Goal: Task Accomplishment & Management: Use online tool/utility

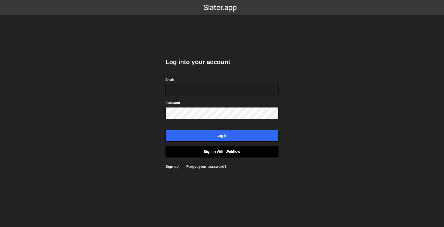
click at [217, 154] on link "Sign in with Webflow" at bounding box center [221, 152] width 113 height 12
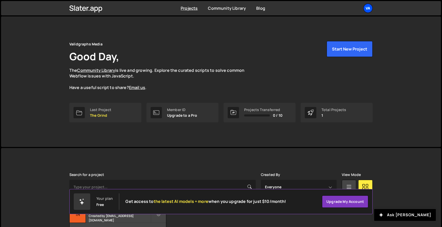
click at [370, 5] on div "Va" at bounding box center [367, 8] width 9 height 9
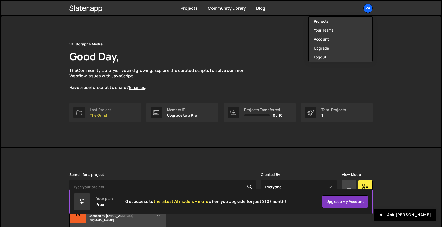
click at [101, 109] on div "Last Project" at bounding box center [100, 110] width 21 height 4
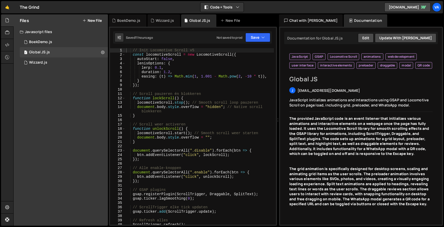
click at [183, 87] on div "// Init Locomotive Scroll v5 const locomotiveScroll = new LocomotiveScroll ({ a…" at bounding box center [199, 140] width 149 height 185
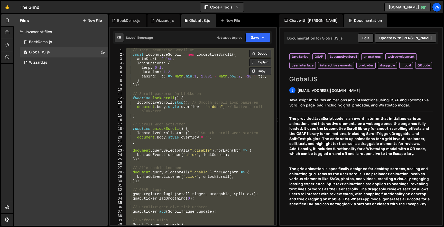
click at [153, 62] on div "// Init Locomotive Scroll v5 const locomotiveScroll = new LocomotiveScroll ({ a…" at bounding box center [199, 136] width 149 height 177
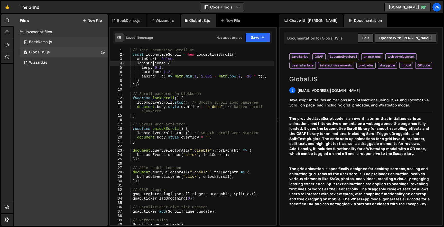
click at [67, 44] on div "1 BoekDemo.js 0" at bounding box center [64, 42] width 88 height 10
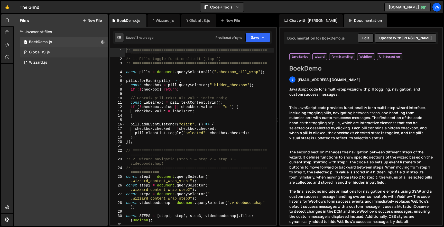
click at [67, 50] on div "1 Global JS.js 0" at bounding box center [64, 52] width 88 height 10
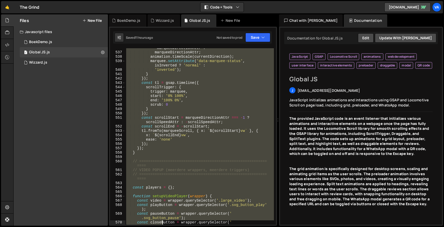
scroll to position [2709, 0]
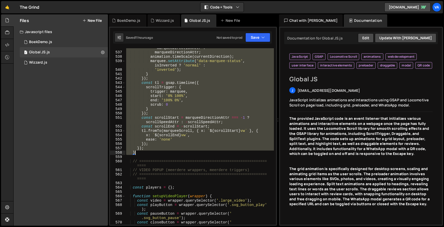
drag, startPoint x: 134, startPoint y: 72, endPoint x: 163, endPoint y: 155, distance: 87.9
click at [163, 155] on div "const currentDirection = isInverted ? - marqueeDirectionAttr : marqueeDirection…" at bounding box center [199, 139] width 149 height 194
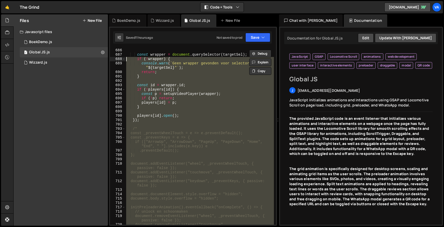
scroll to position [3432, 0]
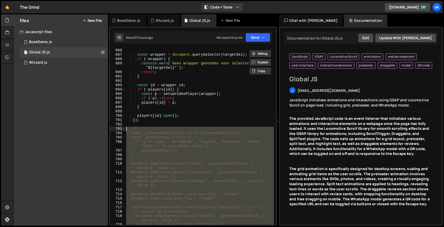
drag, startPoint x: 134, startPoint y: 165, endPoint x: 118, endPoint y: 130, distance: 38.8
click at [118, 130] on div "}); } 686 687 688 689 690 691 692 693 694 695 696 697 698 699 700 701 702 703 7…" at bounding box center [193, 136] width 166 height 177
type textarea "/* const _preventWheelTouch = e => e.preventDefault();"
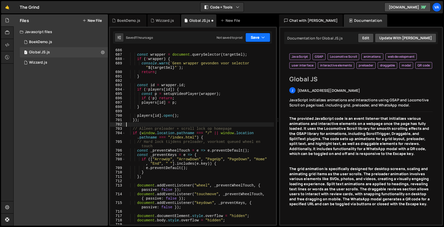
click at [254, 36] on button "Save" at bounding box center [257, 37] width 25 height 9
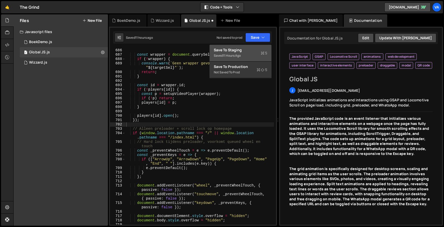
click at [249, 53] on div "Saved 11 hours ago" at bounding box center [240, 56] width 53 height 6
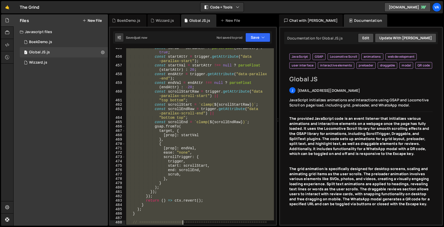
scroll to position [2268, 0]
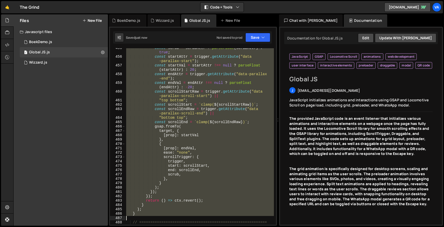
drag, startPoint x: 130, startPoint y: 80, endPoint x: 172, endPoint y: 218, distance: 144.4
click at [172, 218] on div "const scrub = scrubAttr ? parseFloat ( scrubAttr ) : true ; const startAttr = t…" at bounding box center [199, 143] width 149 height 194
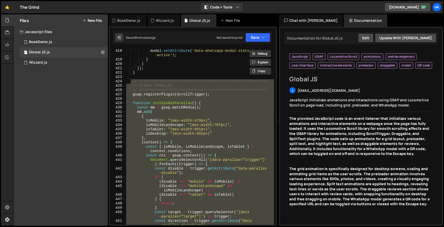
scroll to position [2065, 0]
click at [219, 132] on div "if ( modal ) { modal . setAttribute ( 'data-whatsapp-modal-status' , 'not -acti…" at bounding box center [199, 136] width 149 height 177
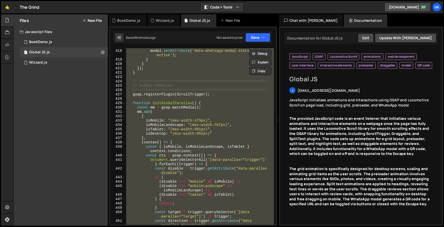
click at [236, 116] on div "if ( modal ) { modal . setAttribute ( 'data-whatsapp-modal-status' , 'not -acti…" at bounding box center [199, 136] width 149 height 177
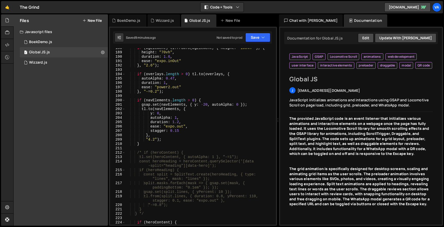
scroll to position [910, 0]
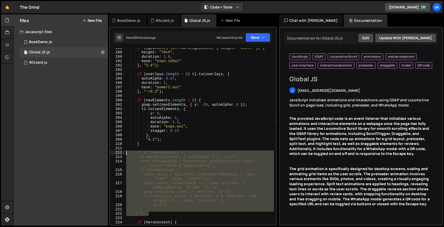
drag, startPoint x: 151, startPoint y: 215, endPoint x: 97, endPoint y: 153, distance: 82.3
click at [97, 153] on div "Files New File Javascript files 1 BoekDemo.js 0 1 Global JS.js 0 1 Wizzard.js 0" at bounding box center [228, 120] width 430 height 212
type textarea "/* if (heroContent) { tl.set(heroContent, { autoAlpha: 1 }, "-=1");"
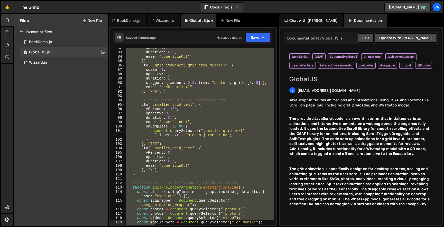
scroll to position [373, 0]
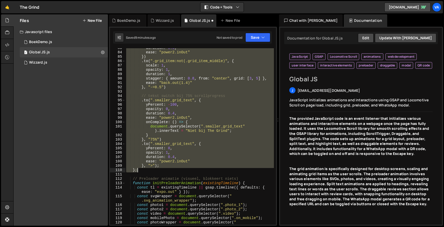
drag, startPoint x: 130, startPoint y: 96, endPoint x: 154, endPoint y: 170, distance: 77.3
click at [154, 170] on div "duration : 0.6 , ease : "power2.inOut" }) . to ( ".grid_item:not(.grid_item_mid…" at bounding box center [199, 141] width 149 height 190
click at [190, 180] on div "duration : 0.6 , ease : "power2.inOut" }) . to ( ".grid_item:not(.grid_item_mid…" at bounding box center [199, 141] width 149 height 190
type textarea "// Preloader animatie (visueel, blokkeert niets)"
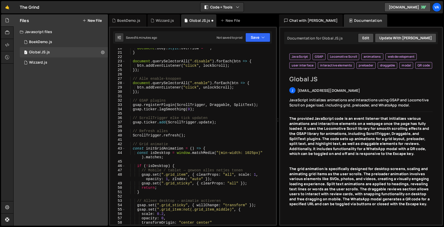
scroll to position [0, 0]
click at [145, 141] on div "document . body . style . overflow = "" ; } document . querySelectorAll ( ".dis…" at bounding box center [199, 138] width 149 height 185
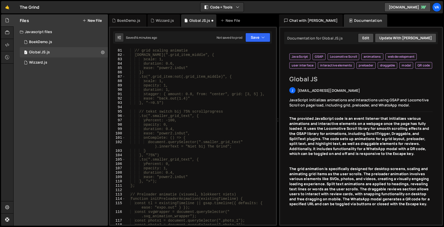
scroll to position [374, 0]
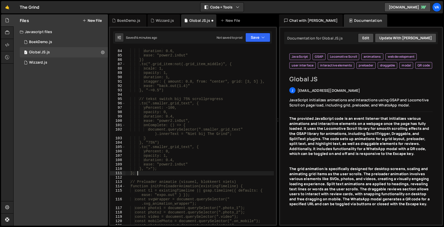
click at [164, 173] on div "scale: 1, duration: 0.6, ease: "power2.inOut" }) .to(".grid_item:not(.grid_item…" at bounding box center [199, 140] width 149 height 190
type textarea "};"
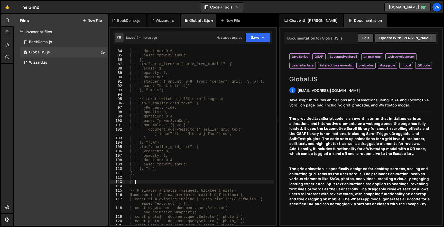
type textarea "*/"
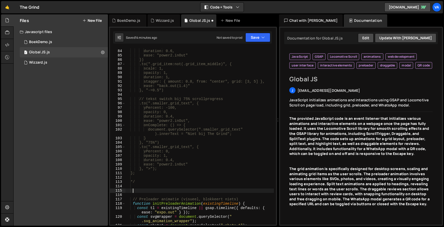
paste textarea
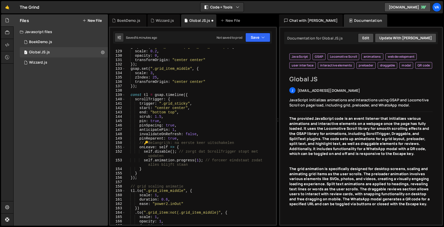
scroll to position [579, 0]
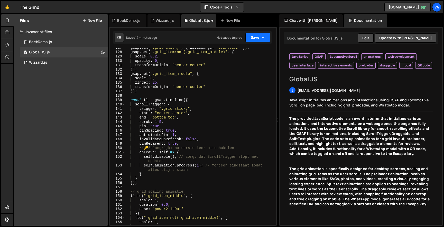
click at [252, 37] on button "Save" at bounding box center [257, 37] width 25 height 9
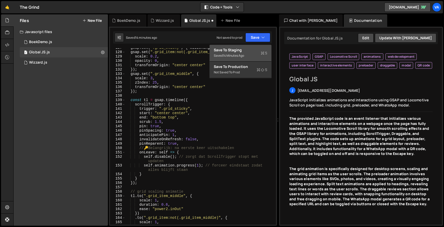
click at [252, 53] on div "Saved 14 minutes ago" at bounding box center [240, 56] width 53 height 6
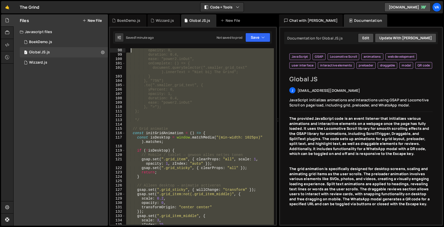
scroll to position [419, 0]
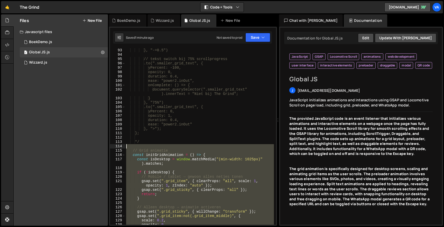
drag, startPoint x: 137, startPoint y: 145, endPoint x: 120, endPoint y: 148, distance: 17.2
click at [120, 148] on div "93 94 95 96 97 98 99 100 101 102 103 104 105 106 107 108 109 110 111 112 113 11…" at bounding box center [193, 136] width 166 height 177
type textarea "// Grid animatie"
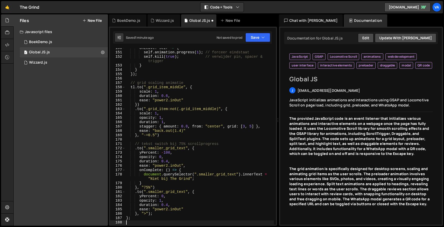
scroll to position [688, 0]
click at [248, 38] on button "Save" at bounding box center [257, 37] width 25 height 9
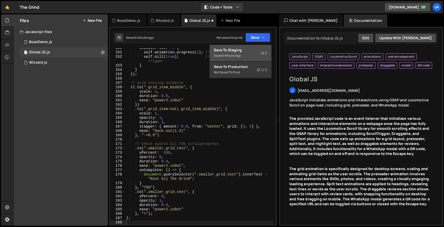
click at [242, 48] on div "Save to Staging S" at bounding box center [240, 50] width 53 height 5
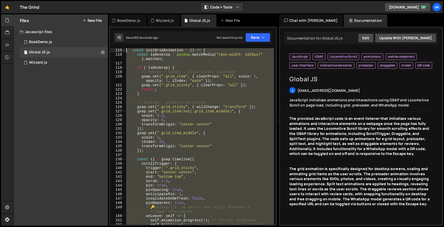
scroll to position [472, 0]
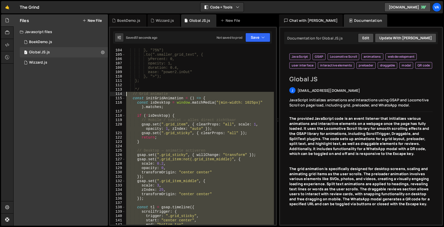
drag, startPoint x: 143, startPoint y: 218, endPoint x: 115, endPoint y: 94, distance: 126.7
click at [115, 94] on div "104 105 106 107 108 109 110 111 112 113 114 115 116 117 118 119 120 121 122 123…" at bounding box center [193, 136] width 166 height 177
type textarea "// Grid animatie const initGridAnimation = () => {"
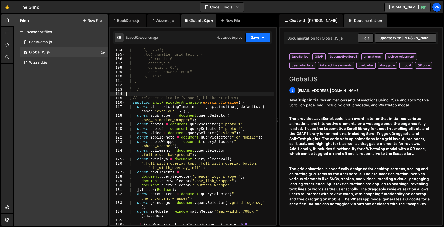
click at [253, 40] on button "Save" at bounding box center [257, 37] width 25 height 9
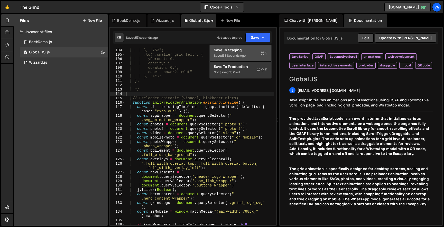
click at [249, 46] on button "Save to Staging S Saved 53 seconds ago" at bounding box center [241, 53] width 62 height 17
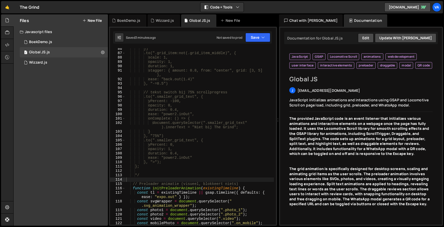
scroll to position [389, 0]
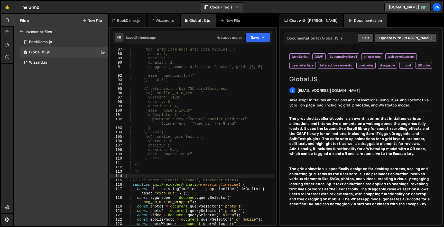
type textarea "*/"
click at [144, 174] on div ".to(".grid_item:not(.grid_item_middle)", { scale: 1, opacity: 1, duration: 1, s…" at bounding box center [199, 143] width 149 height 190
click at [139, 176] on div ".to(".grid_item:not(.grid_item_middle)", { scale: 1, opacity: 1, duration: 1, s…" at bounding box center [199, 143] width 149 height 190
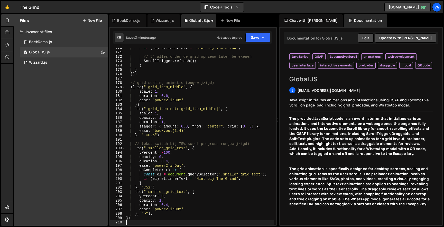
scroll to position [806, 0]
click at [257, 37] on button "Save" at bounding box center [257, 37] width 25 height 9
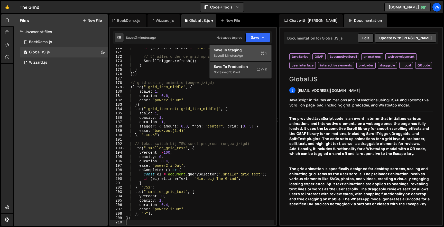
click at [251, 46] on button "Save to Staging S Saved 3 minutes ago" at bounding box center [241, 53] width 62 height 17
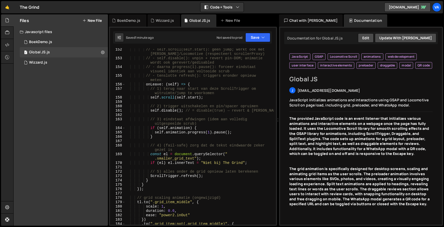
scroll to position [692, 0]
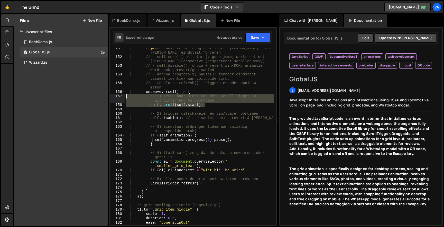
drag, startPoint x: 210, startPoint y: 105, endPoint x: 111, endPoint y: 97, distance: 99.7
click at [111, 97] on div "self.scroll(self.start); 151 152 153 154 155 156 157 158 159 160 161 162 163 16…" at bounding box center [193, 136] width 166 height 177
type textarea "// 1) terug naar start van deze ScrollTrigger om witruimte/jump te voorkomen se…"
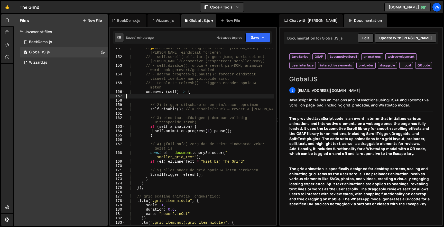
type textarea "onLeave: (self) => {"
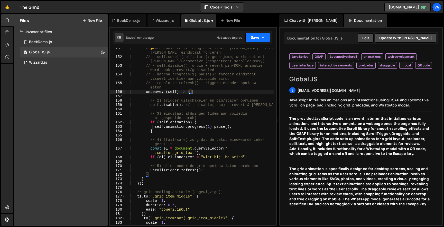
click at [251, 40] on button "Save" at bounding box center [257, 37] width 25 height 9
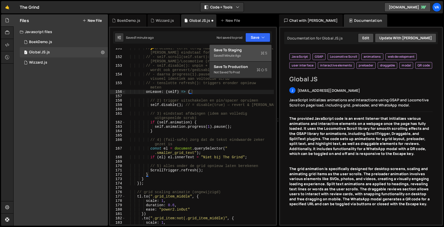
click at [249, 52] on div "Save to Staging S" at bounding box center [240, 50] width 53 height 5
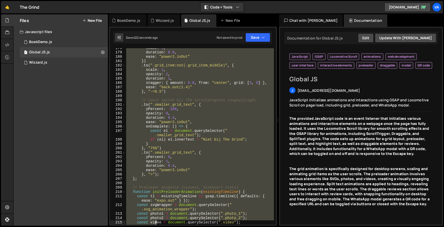
scroll to position [849, 0]
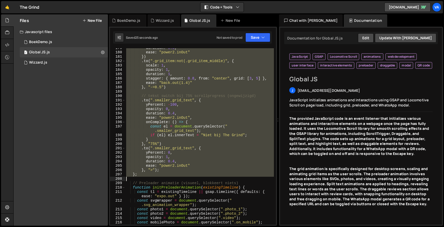
drag, startPoint x: 136, startPoint y: 101, endPoint x: 139, endPoint y: 177, distance: 75.9
click at [139, 177] on div "duration : 0.6 , ease : "power2.inOut" }) . to ( ".grid_item:not(.grid_item_mid…" at bounding box center [199, 141] width 149 height 190
type textarea "};"
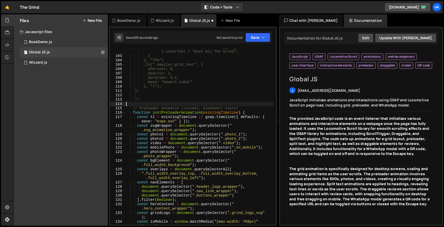
scroll to position [411, 0]
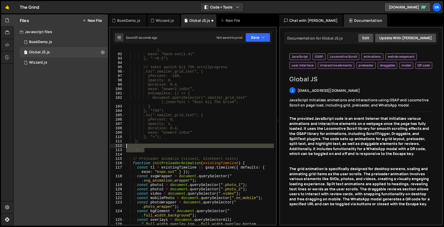
drag, startPoint x: 154, startPoint y: 152, endPoint x: 120, endPoint y: 147, distance: 34.3
click at [120, 147] on div "91 92 93 94 95 96 97 98 99 100 101 102 103 104 105 106 107 108 109 110 111 112 …" at bounding box center [193, 136] width 166 height 177
type textarea "*/"
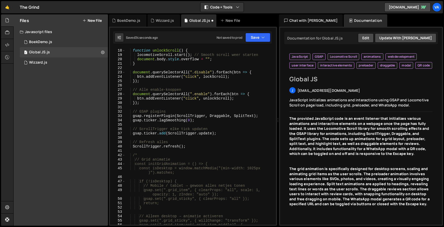
scroll to position [78, 0]
drag, startPoint x: 141, startPoint y: 154, endPoint x: 126, endPoint y: 154, distance: 14.6
click at [126, 154] on div "// Scroll weer activeren function unlockScroll ( ) { locomotiveScroll . start (…" at bounding box center [199, 136] width 149 height 185
type textarea "/*"
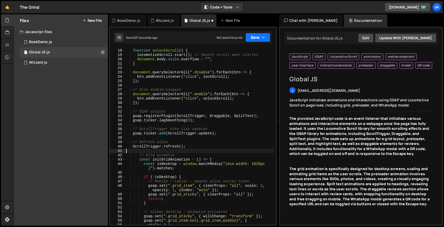
click at [261, 38] on button "Save" at bounding box center [257, 37] width 25 height 9
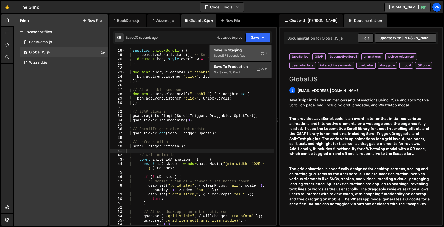
click at [260, 46] on button "Save to Staging S Saved 37 seconds ago" at bounding box center [241, 53] width 62 height 17
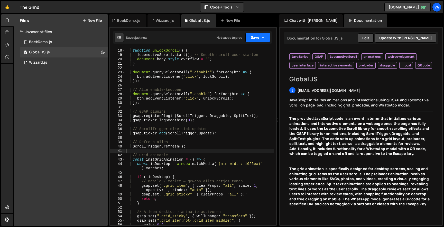
click at [254, 36] on button "Save" at bounding box center [257, 37] width 25 height 9
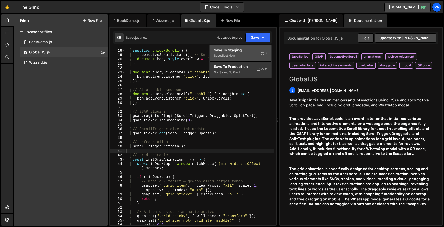
click at [251, 51] on div "Save to Staging S" at bounding box center [240, 50] width 53 height 5
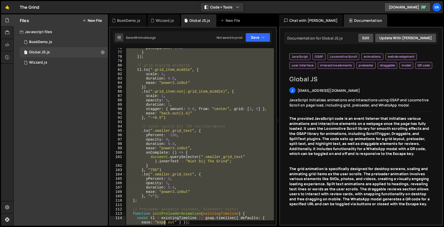
scroll to position [360, 0]
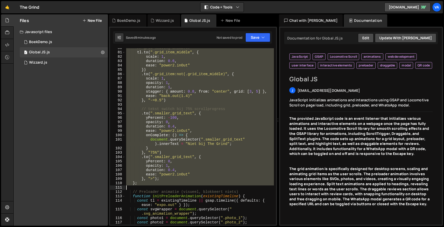
drag, startPoint x: 129, startPoint y: 152, endPoint x: 160, endPoint y: 188, distance: 47.4
click at [160, 188] on div "// grid scaling animatie tl . to ( ".grid_item_middle" , { scale : 1 , duration…" at bounding box center [199, 138] width 149 height 185
click at [170, 190] on div "// grid scaling animatie tl . to ( ".grid_item_middle" , { scale : 1 , duration…" at bounding box center [199, 138] width 149 height 185
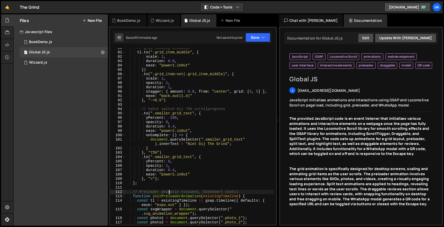
click at [155, 152] on div "// grid scaling animatie tl . to ( ".grid_item_middle" , { scale : 1 , duration…" at bounding box center [199, 138] width 149 height 185
click at [160, 167] on div "// grid scaling animatie tl . to ( ".grid_item_middle" , { scale : 1 , duration…" at bounding box center [199, 138] width 149 height 185
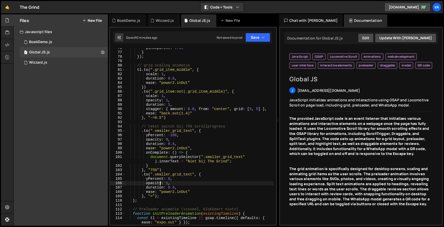
scroll to position [0, 0]
click at [194, 126] on div "pinReparent : true } }) ; // grid scaling animatie tl . to ( ".grid_item_middle…" at bounding box center [199, 141] width 149 height 190
click at [157, 169] on div "pinReparent : true } }) ; // grid scaling animatie tl . to ( ".grid_item_middle…" at bounding box center [199, 141] width 149 height 190
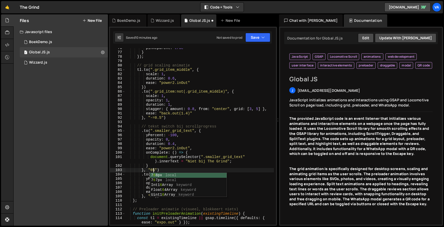
scroll to position [0, 2]
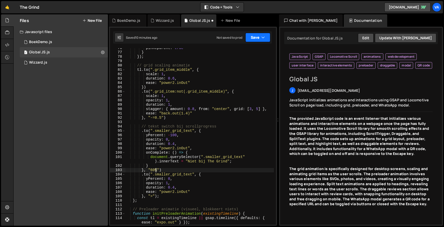
click at [259, 33] on button "Save" at bounding box center [257, 37] width 25 height 9
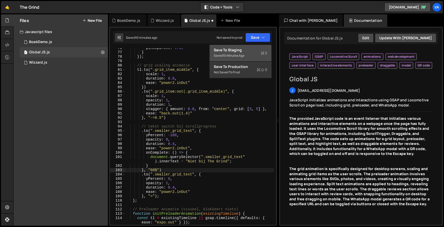
click at [248, 51] on div "Save to Staging S" at bounding box center [240, 50] width 53 height 5
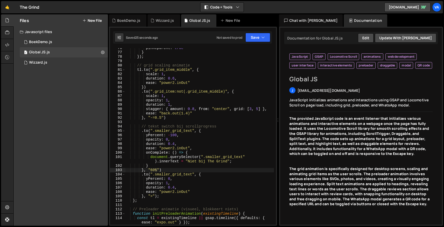
click at [153, 168] on div "pinReparent : true } }) ; // grid scaling animatie tl . to ( ".grid_item_middle…" at bounding box center [199, 141] width 149 height 190
click at [153, 169] on div "pinReparent : true } }) ; // grid scaling animatie tl . to ( ".grid_item_middle…" at bounding box center [199, 141] width 149 height 190
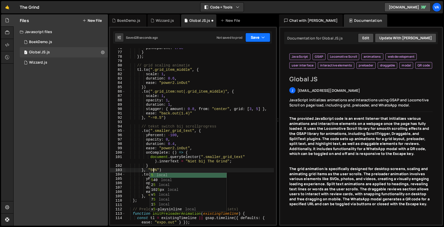
click at [256, 35] on button "Save" at bounding box center [257, 37] width 25 height 9
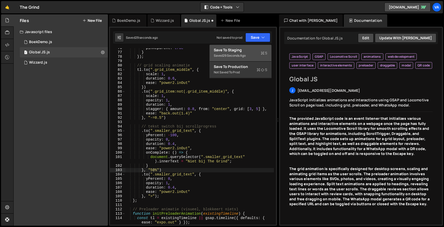
click at [247, 50] on div "Save to Staging S" at bounding box center [240, 50] width 53 height 5
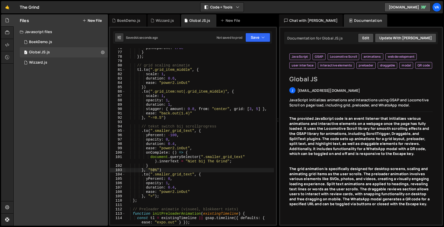
scroll to position [347, 0]
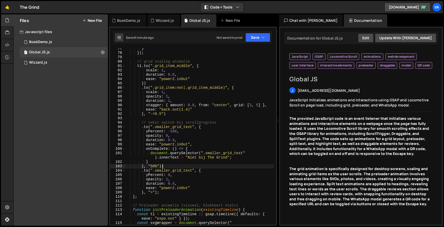
click at [164, 166] on div "} }) ; // grid scaling animatie tl . to ( ".grid_item_middle" , { scale : 1 , d…" at bounding box center [199, 141] width 149 height 190
click at [138, 123] on div "} }) ; // grid scaling animatie tl . to ( ".grid_item_middle" , { scale : 1 , d…" at bounding box center [199, 141] width 149 height 190
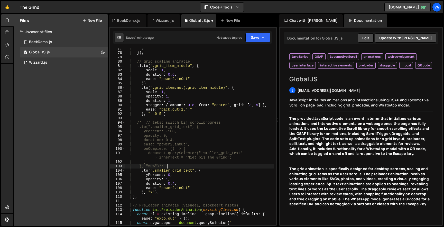
click at [170, 166] on div "} }) ; // grid scaling animatie tl . to ( ".grid_item_middle" , { scale : 1 , d…" at bounding box center [199, 141] width 149 height 190
type textarea "}, "50%")*/"
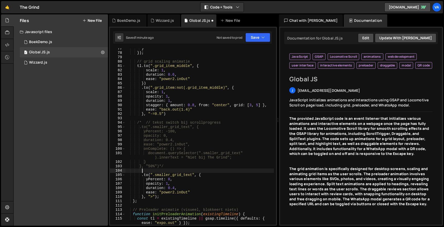
scroll to position [0, 1]
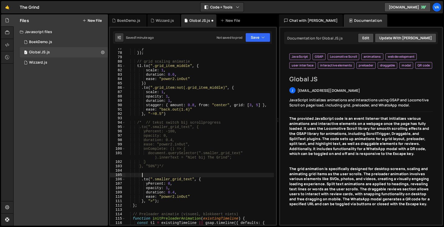
paste textarea
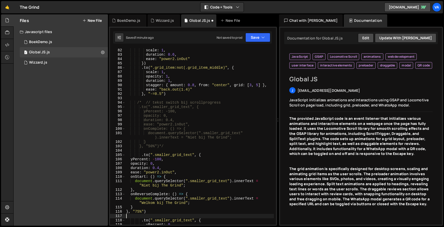
scroll to position [375, 0]
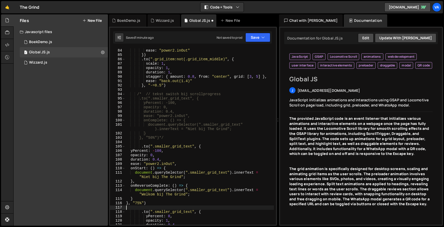
click at [138, 204] on div "duration : 0.6 , ease : "power2.inOut" }) . to ( ".grid_item:not(.grid_item_mid…" at bounding box center [199, 136] width 149 height 185
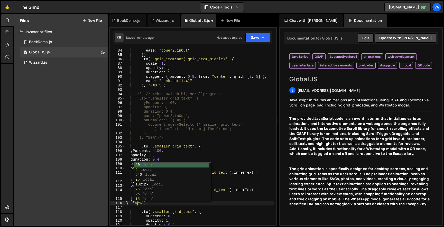
click at [220, 149] on div "duration : 0.6 , ease : "power2.inOut" }) . to ( ".grid_item:not(.grid_item_mid…" at bounding box center [199, 136] width 149 height 185
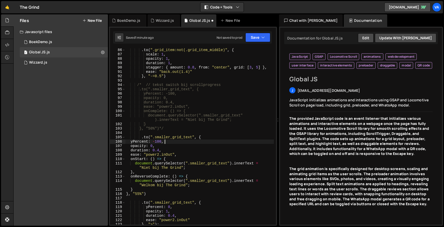
scroll to position [386, 0]
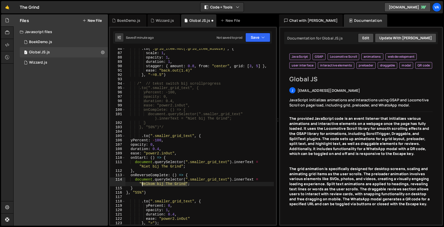
drag, startPoint x: 187, startPoint y: 184, endPoint x: 142, endPoint y: 184, distance: 44.9
click at [142, 184] on div ". to ( ".grid_item:not(.grid_item_middle)" , { scale : 1 , opacity : 1 , durati…" at bounding box center [199, 139] width 149 height 185
type textarea "document.querySelector(".smaller_grid_text").innerText = "Solo [PERSON_NAME]?";"
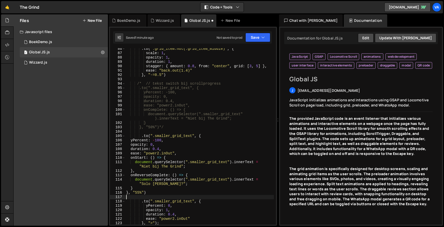
click at [189, 196] on div ". to ( ".grid_item:not(.grid_item_middle)" , { scale : 1 , opacity : 1 , durati…" at bounding box center [199, 139] width 149 height 185
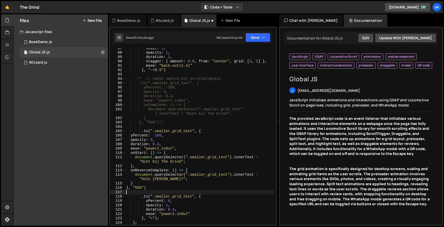
scroll to position [390, 0]
click at [253, 36] on button "Save" at bounding box center [257, 37] width 25 height 9
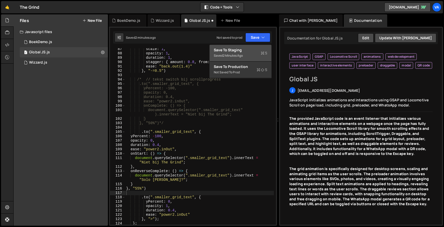
click at [249, 46] on button "Save to Staging S Saved 2 minutes ago" at bounding box center [241, 53] width 62 height 17
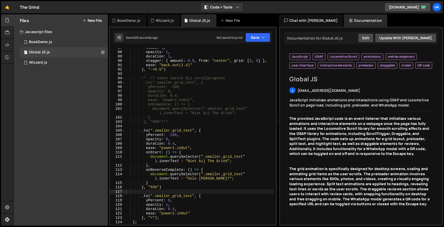
scroll to position [403, 0]
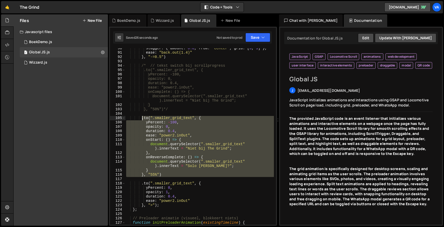
drag, startPoint x: 144, startPoint y: 178, endPoint x: 142, endPoint y: 117, distance: 60.9
click at [142, 117] on div "stagger : { amount : 0.8 , from : "center" , grid : [ 3 , 5 ] } , ease : "back.…" at bounding box center [199, 141] width 149 height 190
type textarea ".to(".smaller_grid_text", { yPercent: -100,"
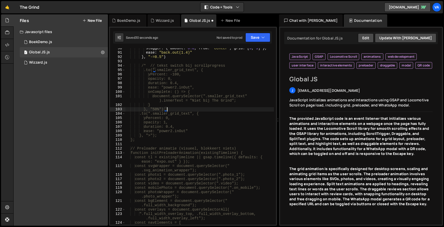
click at [148, 65] on div "stagger : { amount : 0.8 , from : "center" , grid : [ 3 , 5 ] } , ease : "back.…" at bounding box center [199, 138] width 149 height 185
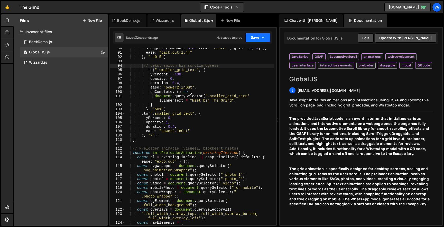
click at [247, 41] on button "Save" at bounding box center [257, 37] width 25 height 9
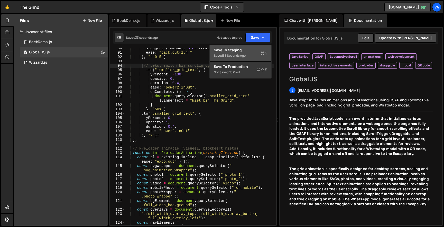
click at [246, 51] on div "Save to Staging S" at bounding box center [240, 50] width 53 height 5
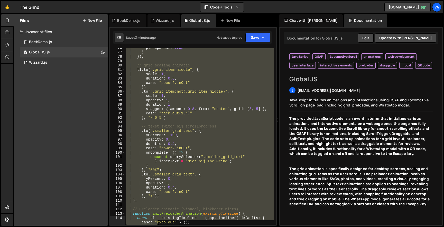
scroll to position [365, 0]
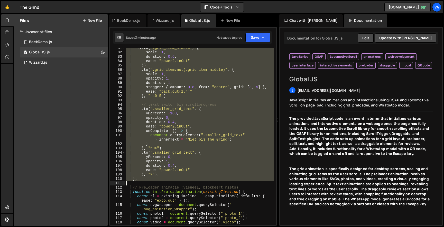
drag, startPoint x: 131, startPoint y: 72, endPoint x: 161, endPoint y: 183, distance: 115.3
click at [161, 183] on div "tl . to ( ".grid_item_middle" , { scale : 1 , duration : 0.6 , ease : "power2.i…" at bounding box center [199, 138] width 149 height 185
type textarea "};"
click at [137, 185] on div "tl . to ( ".grid_item_middle" , { scale : 1 , duration : 0.6 , ease : "power2.i…" at bounding box center [199, 136] width 149 height 177
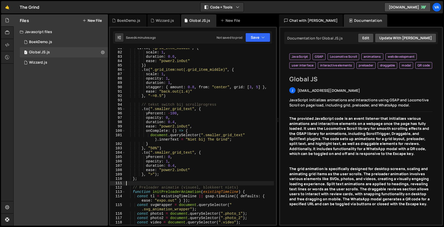
type textarea "8"
type textarea "*/"
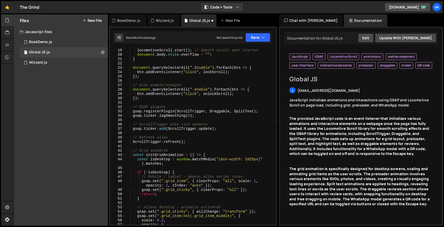
scroll to position [83, 0]
click at [138, 146] on div "function unlockScroll ( ) { locomotiveScroll . start ( ) ; // Smooth scroll wee…" at bounding box center [199, 136] width 149 height 185
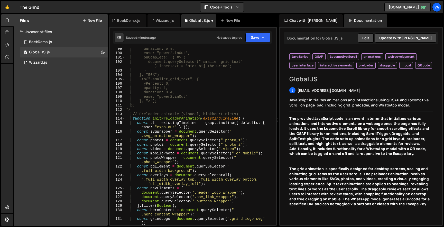
scroll to position [455, 0]
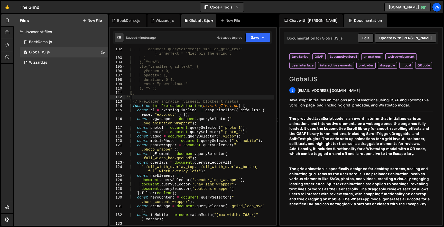
click at [150, 97] on div "document.querySelector(".smaller_grid_text" ).innerText = "Niet bij The Grind";…" at bounding box center [199, 144] width 149 height 194
type textarea "*/"
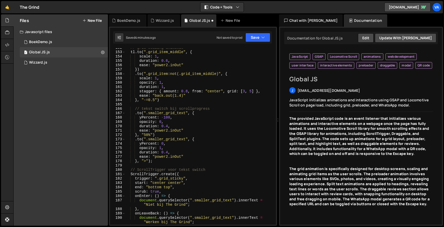
scroll to position [688, 0]
click at [250, 35] on button "Save" at bounding box center [257, 37] width 25 height 9
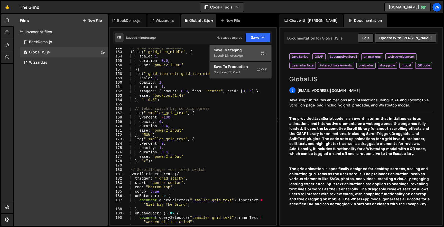
click at [239, 51] on div "Save to Staging S" at bounding box center [240, 50] width 53 height 5
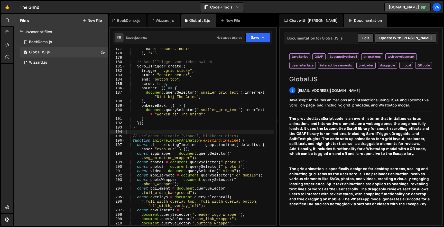
scroll to position [764, 0]
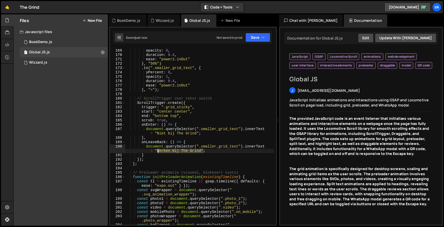
drag, startPoint x: 203, startPoint y: 151, endPoint x: 158, endPoint y: 151, distance: 44.9
click at [158, 151] on div "yPercent : - 100 , opacity : 0 , duration : 0.4 , ease : "power2.inOut" } , "50…" at bounding box center [199, 139] width 149 height 190
click at [182, 166] on div "yPercent : - 100 , opacity : 0 , duration : 0.4 , ease : "power2.inOut" } , "50…" at bounding box center [199, 139] width 149 height 190
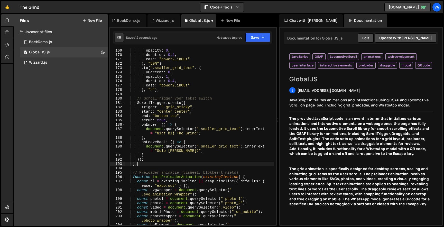
scroll to position [0, 1]
click at [265, 32] on div "Saved 13 seconds ago Not saved to prod Upgrade to Edit Save Save to Staging S S…" at bounding box center [192, 37] width 159 height 12
click at [261, 37] on button "Save" at bounding box center [257, 37] width 25 height 9
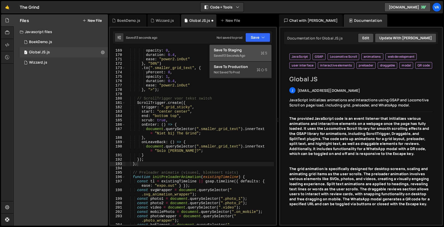
click at [253, 45] on button "Save to Staging S Saved 13 seconds ago" at bounding box center [241, 53] width 62 height 17
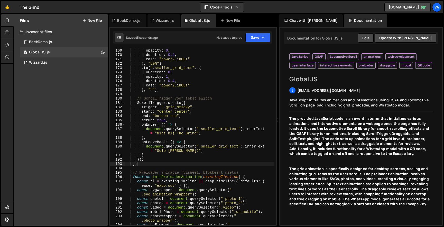
scroll to position [767, 0]
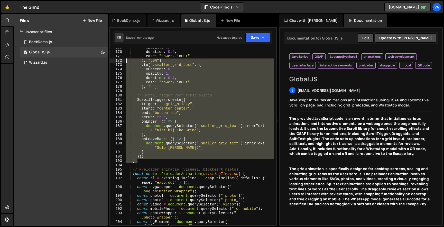
drag, startPoint x: 138, startPoint y: 162, endPoint x: 122, endPoint y: 60, distance: 104.0
click at [122, 60] on div "}; 169 170 171 172 173 174 175 176 177 178 179 180 181 182 183 184 185 186 187 …" at bounding box center [193, 136] width 166 height 177
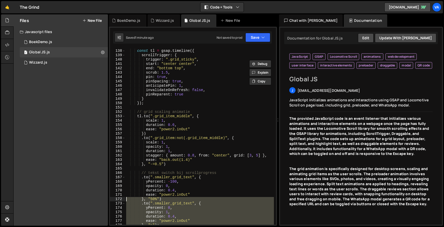
scroll to position [0, 0]
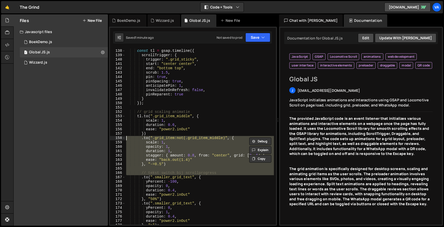
click at [182, 69] on div "const tl = gsap . timeline ({ scrollTrigger : { trigger : ".grid_sticky" , star…" at bounding box center [199, 136] width 149 height 185
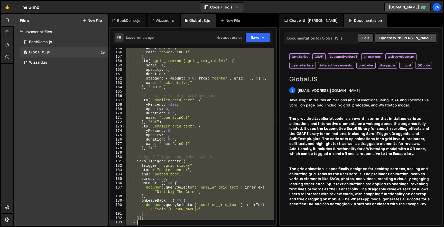
scroll to position [727, 0]
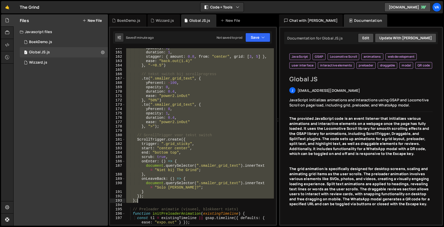
drag, startPoint x: 135, startPoint y: 103, endPoint x: 151, endPoint y: 201, distance: 99.4
click at [151, 201] on div "opacity : 1 , duration : 1 , stagger : { amount : 0.8 , from : "center" , grid …" at bounding box center [199, 141] width 149 height 190
type textarea "}); };"
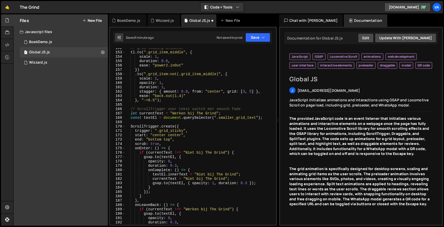
scroll to position [687, 0]
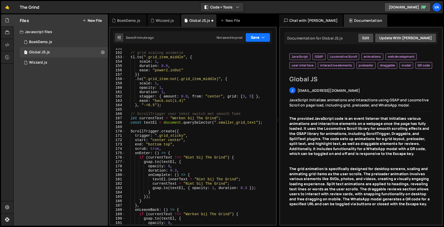
click at [254, 40] on button "Save" at bounding box center [257, 37] width 25 height 9
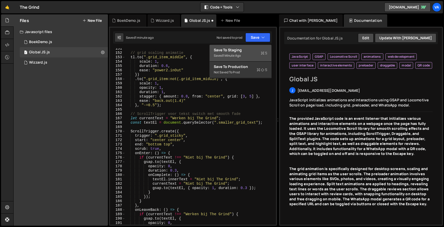
click at [247, 51] on div "Save to Staging S" at bounding box center [240, 50] width 53 height 5
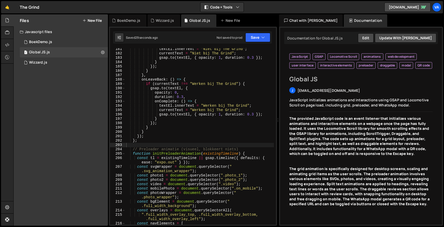
scroll to position [822, 0]
drag, startPoint x: 240, startPoint y: 110, endPoint x: 194, endPoint y: 111, distance: 46.0
click at [194, 111] on div "textEl . innerText = "Niet bij The Grind" ; currentText = "Niet bij The Grind" …" at bounding box center [199, 139] width 149 height 185
drag, startPoint x: 250, startPoint y: 105, endPoint x: 206, endPoint y: 105, distance: 43.7
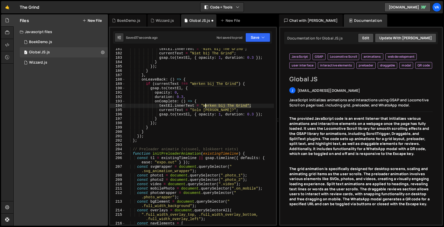
click at [206, 105] on div "textEl . innerText = "Niet bij The Grind" ; currentText = "Niet bij The Grind" …" at bounding box center [199, 139] width 149 height 185
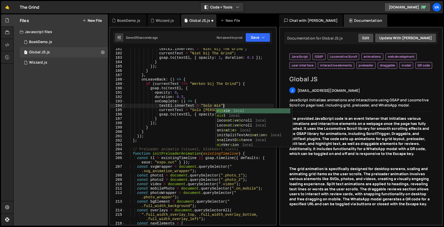
scroll to position [0, 7]
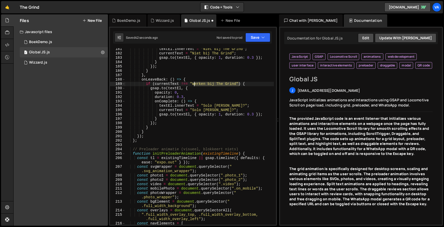
drag, startPoint x: 240, startPoint y: 84, endPoint x: 194, endPoint y: 84, distance: 45.7
click at [194, 84] on div "textEl . innerText = "Niet bij The Grind" ; currentText = "Niet bij The Grind" …" at bounding box center [199, 139] width 149 height 185
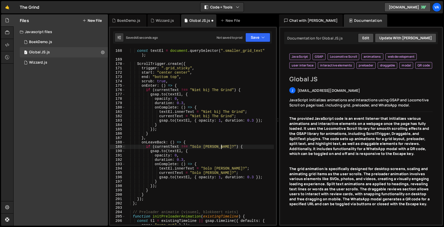
scroll to position [738, 0]
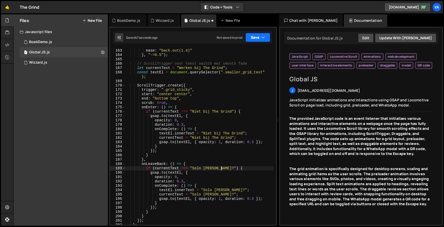
click at [258, 39] on button "Save" at bounding box center [257, 37] width 25 height 9
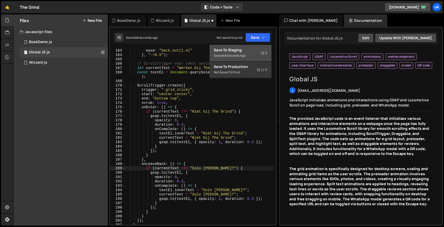
click at [249, 52] on div "Save to Staging S" at bounding box center [240, 50] width 53 height 5
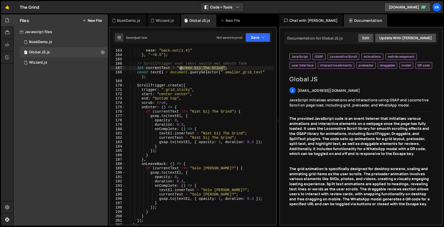
drag, startPoint x: 226, startPoint y: 67, endPoint x: 181, endPoint y: 67, distance: 45.5
click at [181, 67] on div "stagger : { amount : 0.8 , from : "center" , grid : [ 3 , 5 ] } , ease : "back.…" at bounding box center [199, 136] width 149 height 185
click at [256, 42] on button "Save" at bounding box center [257, 37] width 25 height 9
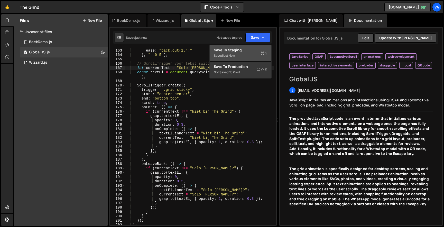
click at [244, 53] on div "Saved just now" at bounding box center [240, 56] width 53 height 6
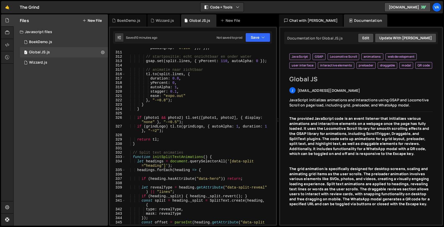
scroll to position [0, 0]
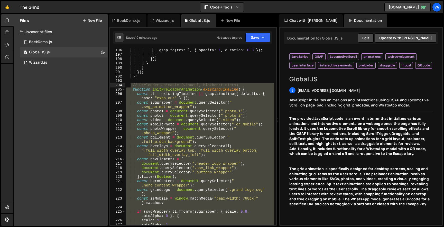
drag, startPoint x: 146, startPoint y: 145, endPoint x: 130, endPoint y: 87, distance: 60.2
click at [130, 87] on div "gsap . to ( textEl , { opacity : 1 , duration : 0.3 }) ; } }) ; } } }) ; } ; //…" at bounding box center [199, 140] width 149 height 185
click at [146, 76] on div "gsap . to ( textEl , { opacity : 1 , duration : 0.3 }) ; } }) ; } } }) ; } ; //…" at bounding box center [199, 140] width 149 height 185
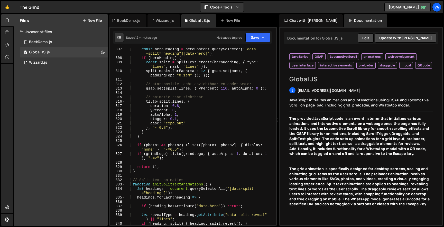
scroll to position [1455, 0]
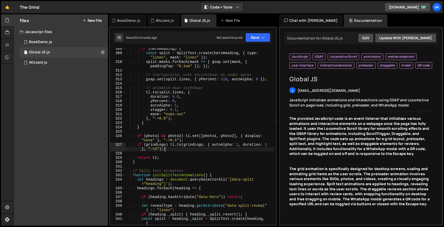
click at [171, 151] on div "if ( heroHeading ) { const split = SplitText . create ( heroHeading , { type : …" at bounding box center [199, 139] width 149 height 185
type textarea "if (grindLogo) [DOMAIN_NAME](grindLogo, { autoAlpha: 1, duration: 1 }, "-=2");"
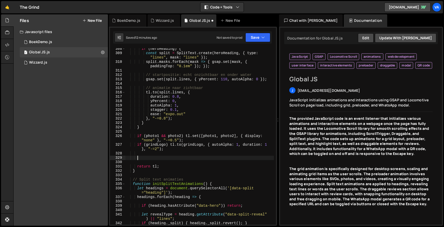
paste textarea "}"
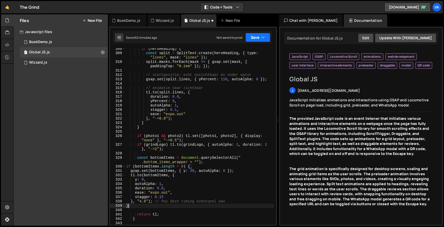
click at [258, 36] on button "Save" at bounding box center [257, 37] width 25 height 9
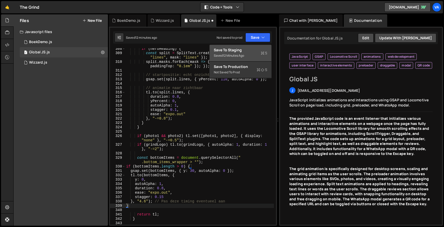
click at [249, 51] on div "Save to Staging S" at bounding box center [240, 50] width 53 height 5
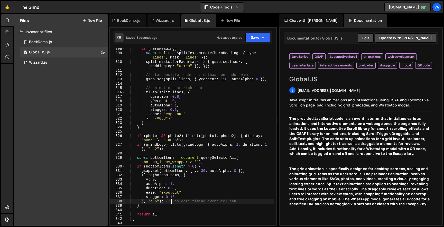
click at [173, 202] on div "if ( heroHeading ) { const split = SplitText . create ( heroHeading , { type : …" at bounding box center [199, 139] width 149 height 185
type textarea "}"
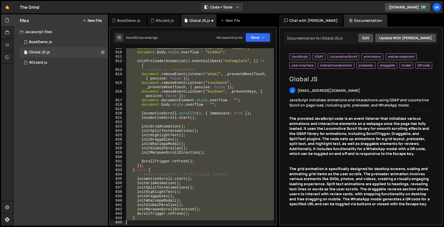
scroll to position [4006, 0]
click at [191, 124] on div "document . documentElement . style . overflow = "hidden" ; document . body . st…" at bounding box center [199, 136] width 149 height 177
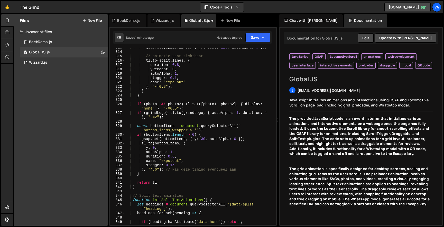
scroll to position [1483, 0]
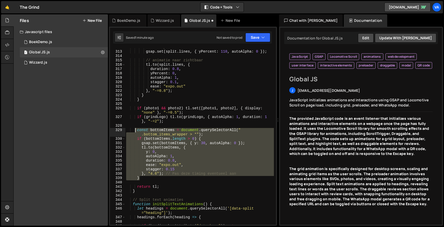
drag, startPoint x: 142, startPoint y: 180, endPoint x: 136, endPoint y: 131, distance: 48.5
click at [136, 131] on div "// startpositie: echt onzichtbaar en onder water gsap . set ( split . lines , {…" at bounding box center [199, 137] width 149 height 185
type textarea "const bottomItems = document.querySelectorAll(".bottom_items_wrapper > *"); if …"
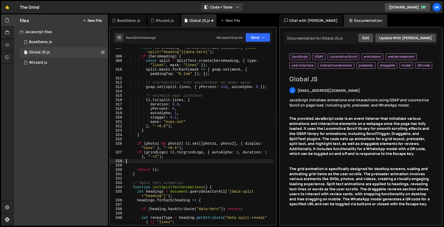
scroll to position [1448, 0]
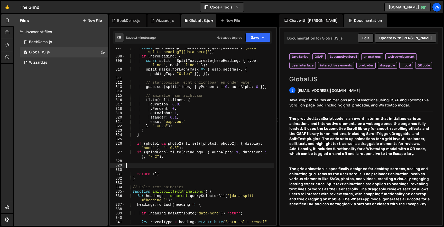
paste textarea "if (photo1 && photo2) tl.set([photo1, photo2], { display: "none" }, "-=0.5");"
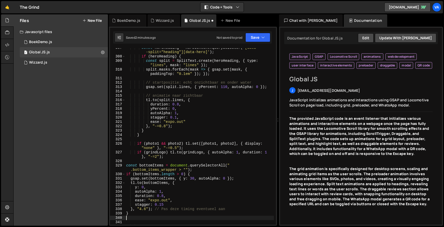
click at [190, 145] on div "const heroHeading = heroContent . querySelector ( '[data -split="heading"][data…" at bounding box center [199, 141] width 149 height 190
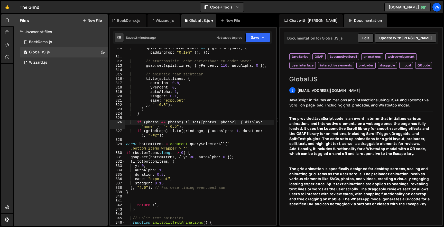
scroll to position [1469, 0]
click at [249, 37] on button "Save" at bounding box center [257, 37] width 25 height 9
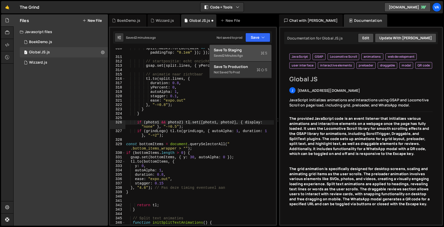
click at [243, 53] on div "2 minutes ago" at bounding box center [233, 55] width 20 height 4
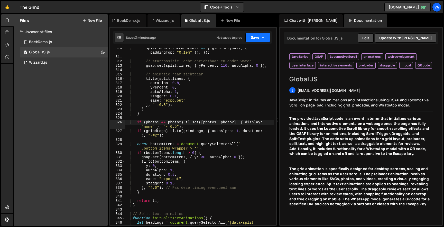
click at [256, 37] on button "Save" at bounding box center [257, 37] width 25 height 9
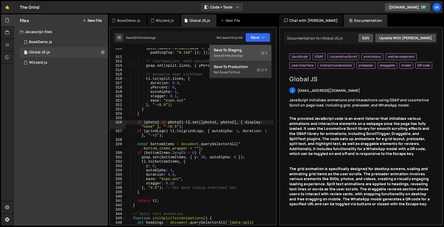
click at [251, 46] on button "Save to Staging S Saved 3 minutes ago" at bounding box center [241, 53] width 62 height 17
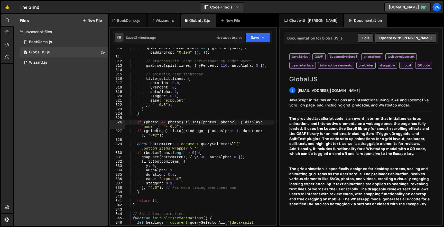
click at [175, 183] on div "split . masks . forEach ( mask => { gsap . set ( mask , { paddingTop : "0.1em" …" at bounding box center [199, 143] width 149 height 194
type textarea "stagger: 0.25"
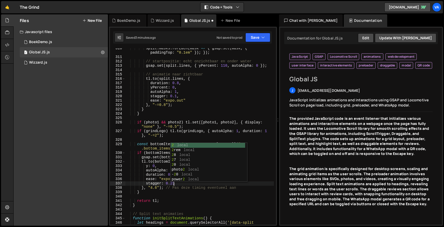
scroll to position [0, 3]
click at [177, 196] on div "split . masks . forEach ( mask => { gsap . set ( mask , { paddingTop : "0.1em" …" at bounding box center [199, 143] width 149 height 194
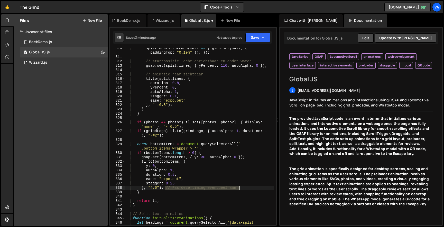
drag, startPoint x: 165, startPoint y: 188, endPoint x: 256, endPoint y: 187, distance: 90.4
click at [256, 188] on div "split . masks . forEach ( mask => { gsap . set ( mask , { paddingTop : "0.1em" …" at bounding box center [199, 143] width 149 height 194
click at [174, 183] on div "split . masks . forEach ( mask => { gsap . set ( mask , { paddingTop : "0.1em" …" at bounding box center [199, 143] width 149 height 194
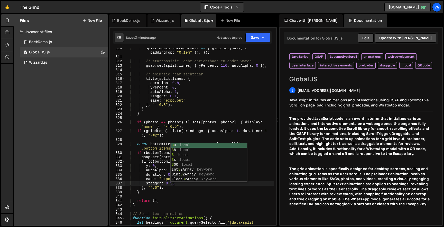
click at [198, 200] on div "split . masks . forEach ( mask => { gsap . set ( mask , { paddingTop : "0.1em" …" at bounding box center [199, 143] width 149 height 194
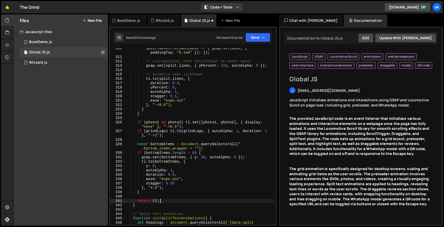
scroll to position [0, 2]
click at [251, 40] on button "Save" at bounding box center [257, 37] width 25 height 9
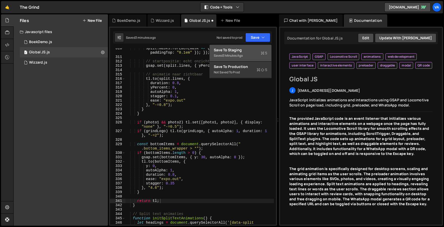
click at [246, 51] on div "Save to Staging S" at bounding box center [240, 50] width 53 height 5
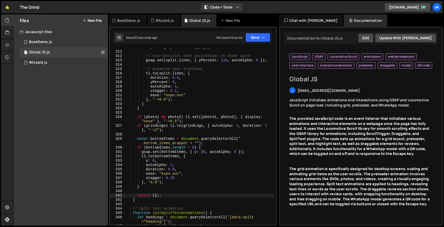
scroll to position [0, 0]
click at [175, 179] on div "split . masks . forEach ( mask => { gsap . set ( mask , { paddingTop : "0.1em" …" at bounding box center [199, 136] width 149 height 190
click at [181, 195] on div "split . masks . forEach ( mask => { gsap . set ( mask , { paddingTop : "0.1em" …" at bounding box center [199, 136] width 149 height 190
click at [175, 170] on div "split . masks . forEach ( mask => { gsap . set ( mask , { paddingTop : "0.1em" …" at bounding box center [199, 136] width 149 height 190
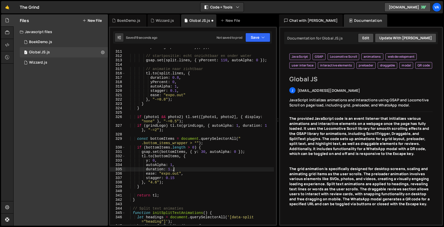
scroll to position [0, 3]
click at [261, 34] on button "Save" at bounding box center [257, 37] width 25 height 9
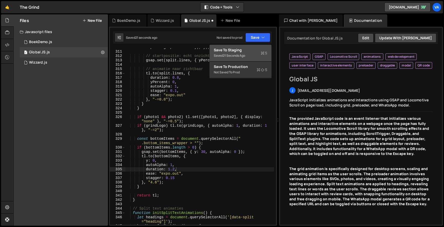
click at [254, 48] on div "Save to Staging S" at bounding box center [240, 50] width 53 height 5
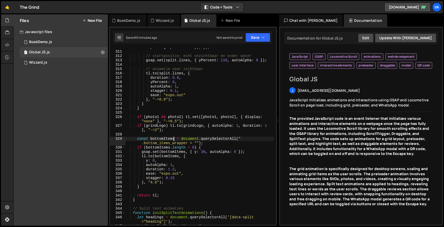
click at [174, 139] on div "split . masks . forEach ( mask => { gsap . set ( mask , { paddingTop : "0.1em" …" at bounding box center [199, 136] width 149 height 190
type textarea "}"
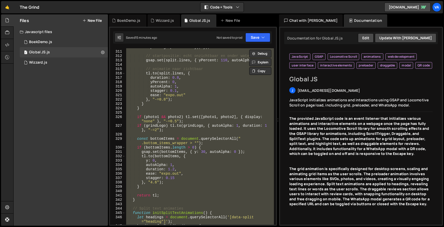
scroll to position [0, 0]
